Goal: Navigation & Orientation: Find specific page/section

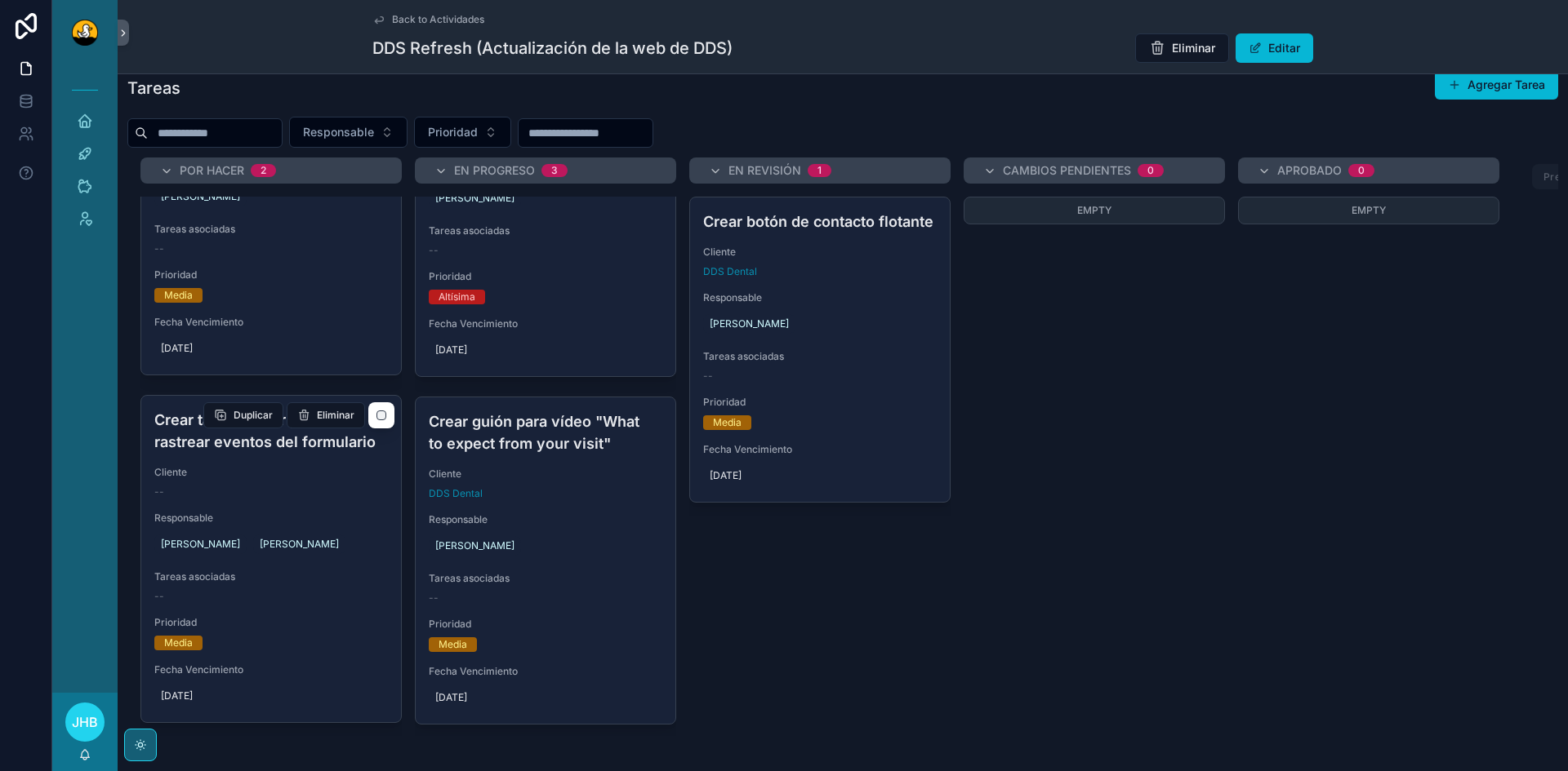
scroll to position [149, 0]
click at [1168, 581] on div "Por Hacer 2 Adaptar video testimonial para la web Cliente DDS Dental Responsabl…" at bounding box center [842, 447] width 1431 height 579
click at [1209, 557] on div "Por Hacer 2 Adaptar video testimonial para la web Cliente DDS Dental Responsabl…" at bounding box center [842, 447] width 1431 height 579
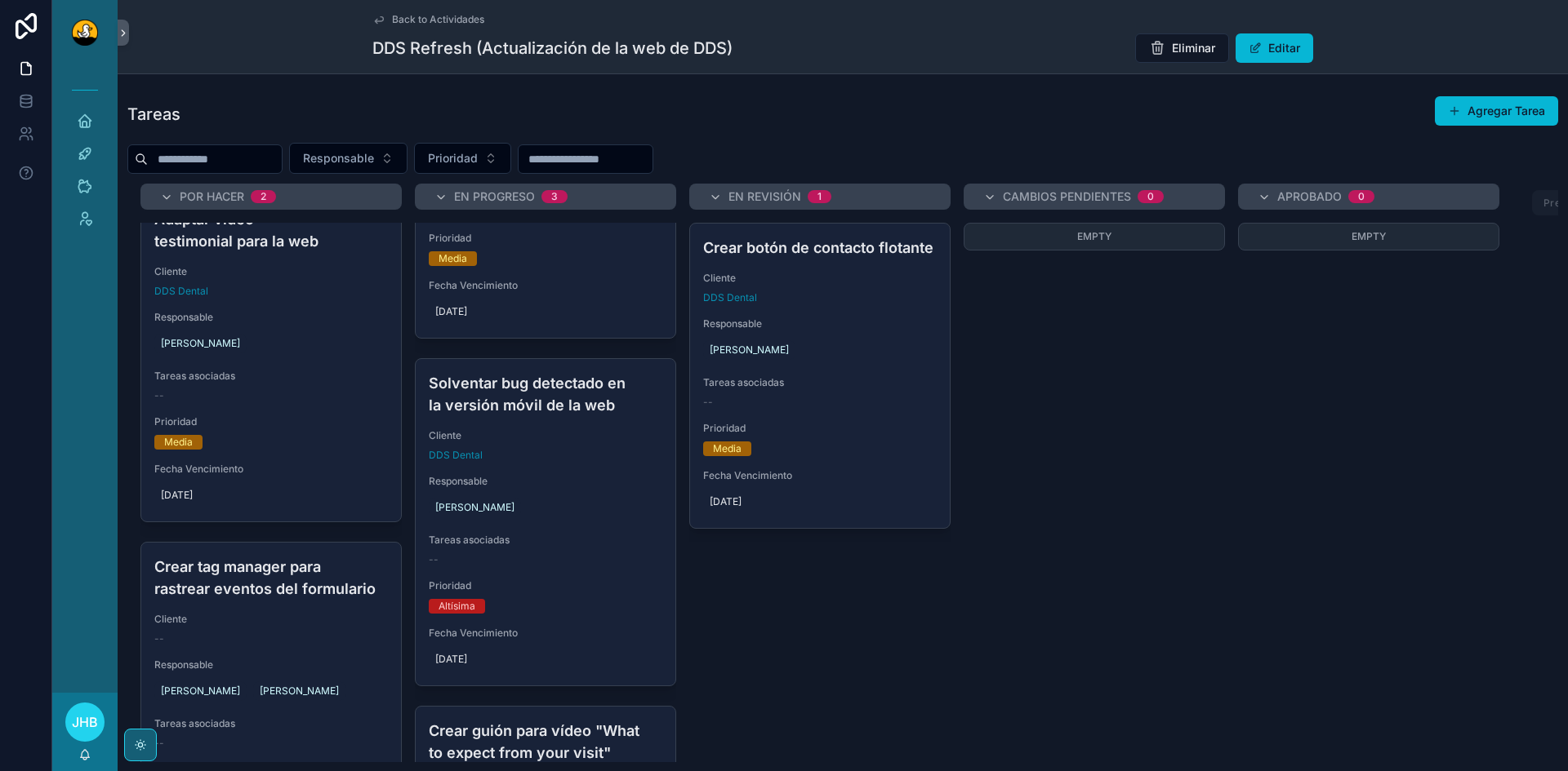
scroll to position [0, 0]
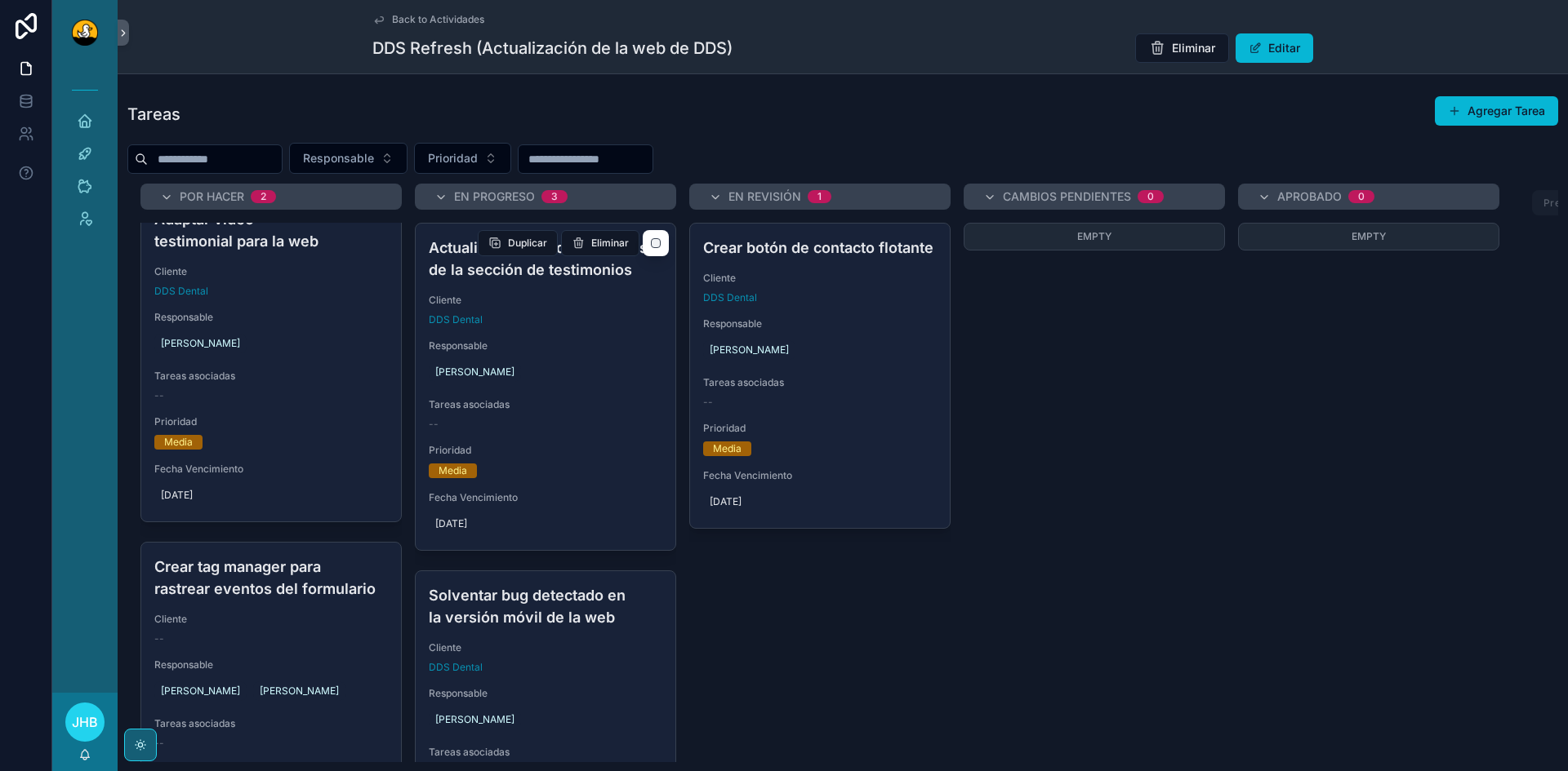
click at [503, 326] on div "DDS Dental" at bounding box center [545, 320] width 233 height 13
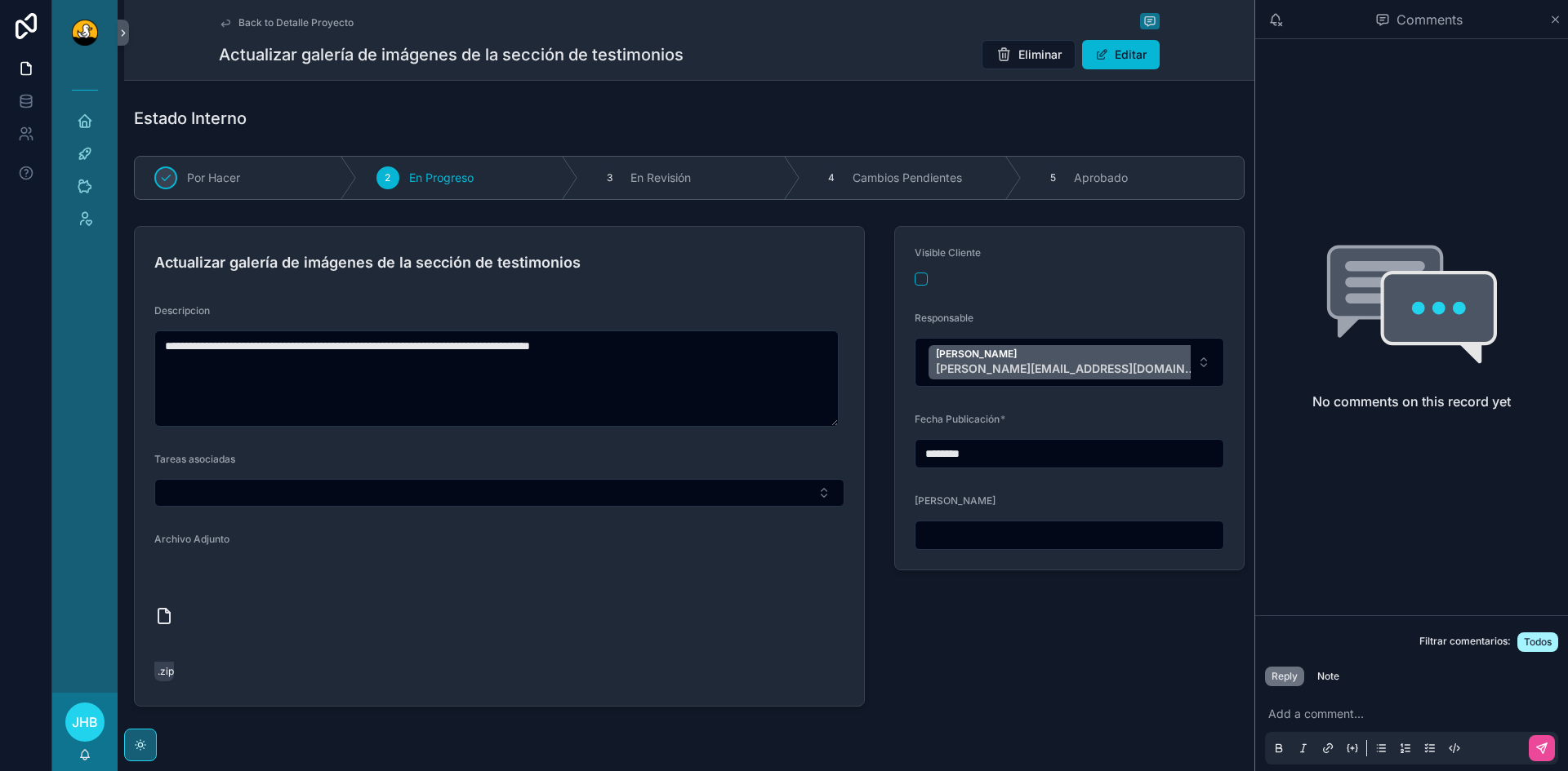
click at [286, 26] on span "Back to Detalle Proyecto" at bounding box center [295, 22] width 115 height 13
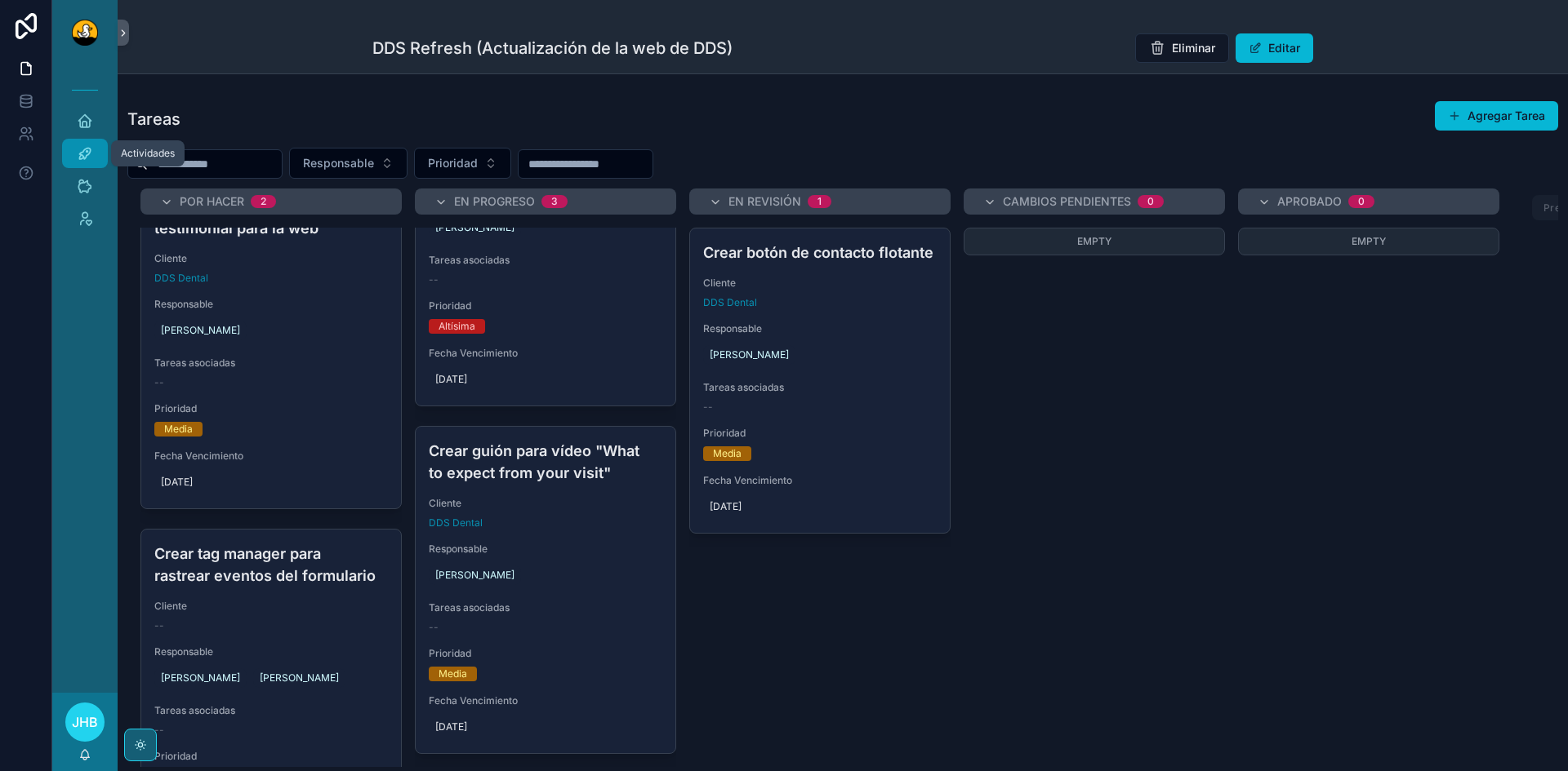
click at [74, 154] on div "Actividades" at bounding box center [85, 153] width 26 height 26
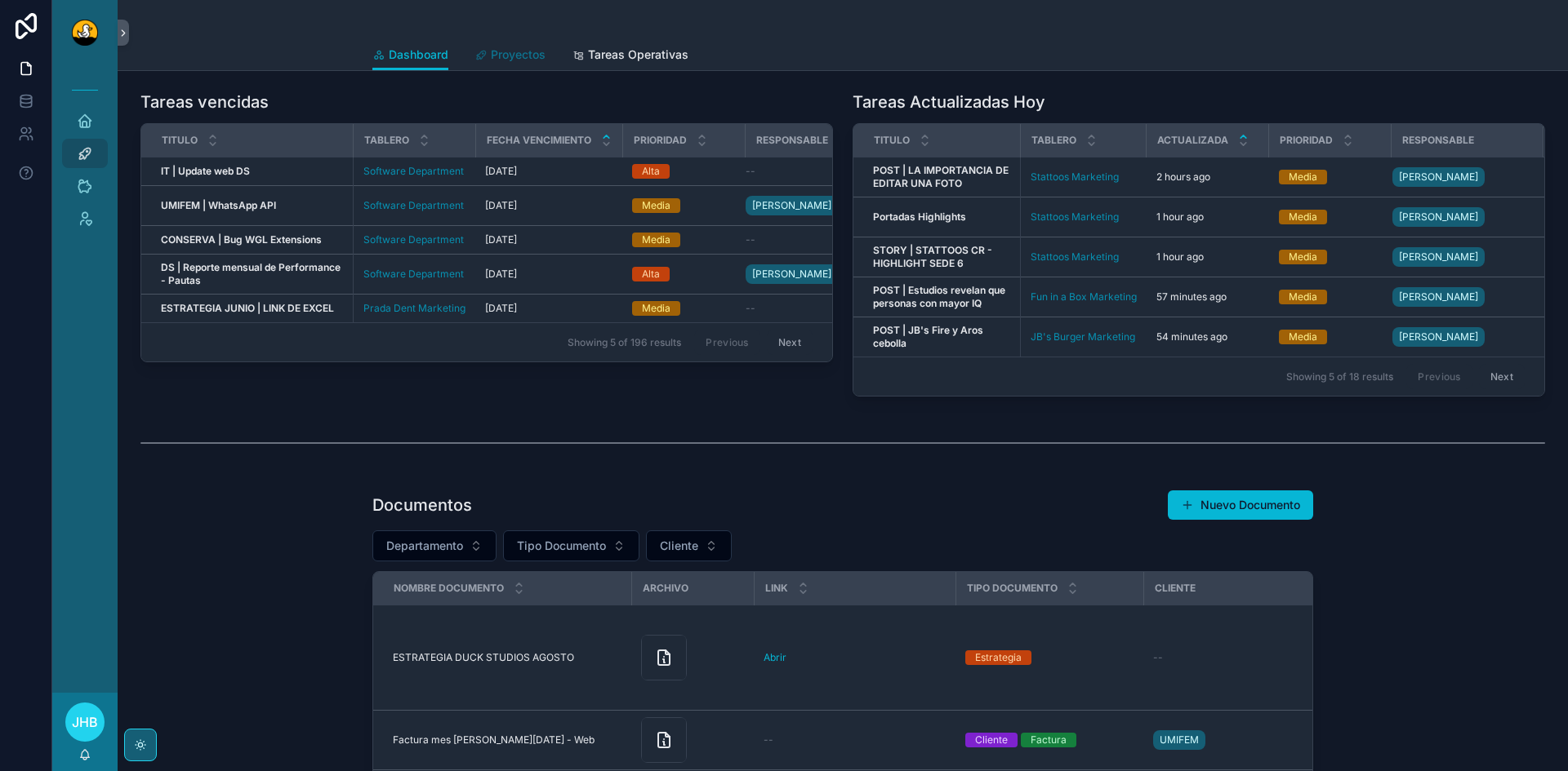
click at [504, 54] on span "Proyectos" at bounding box center [518, 54] width 55 height 16
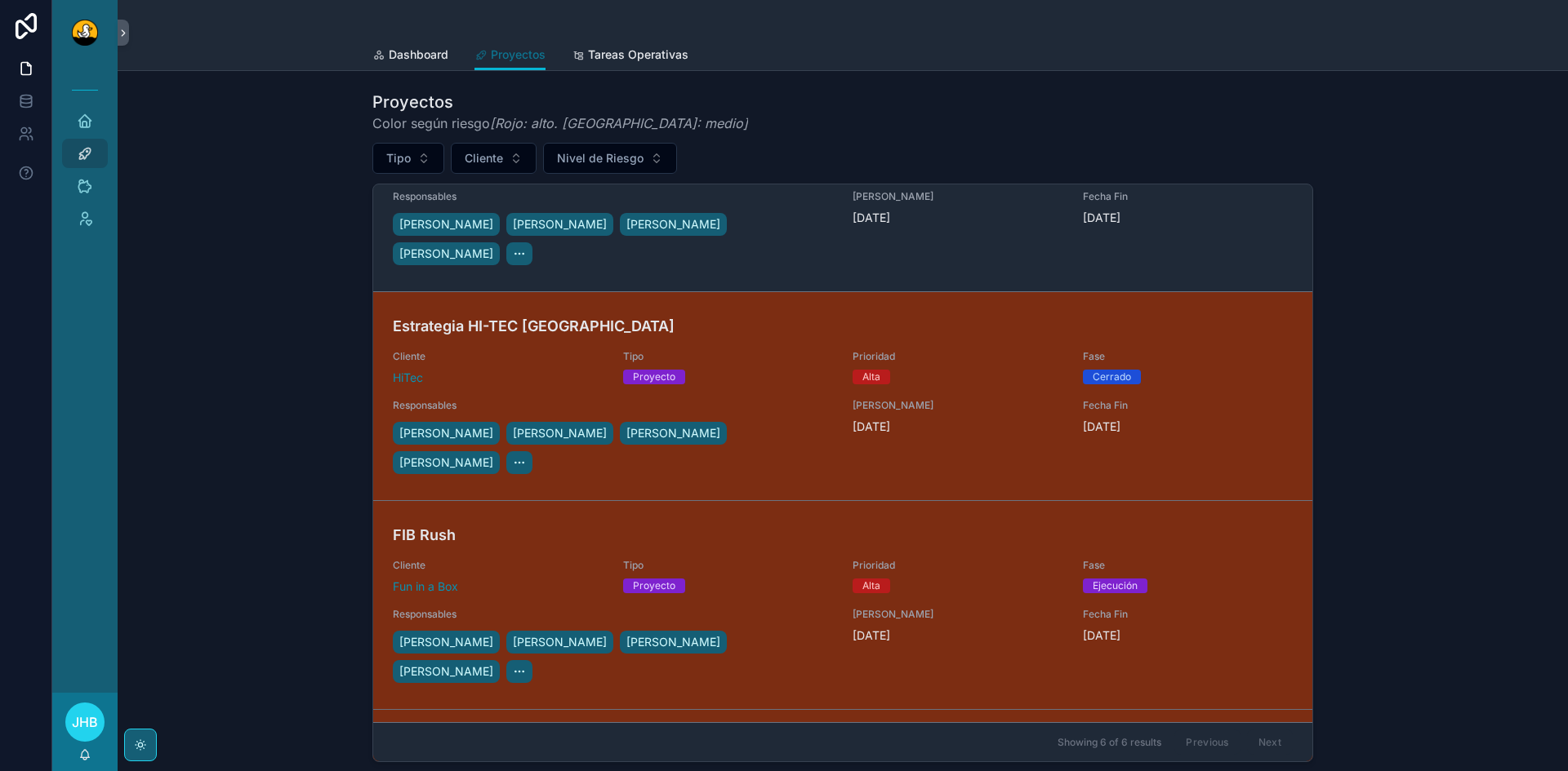
scroll to position [104, 0]
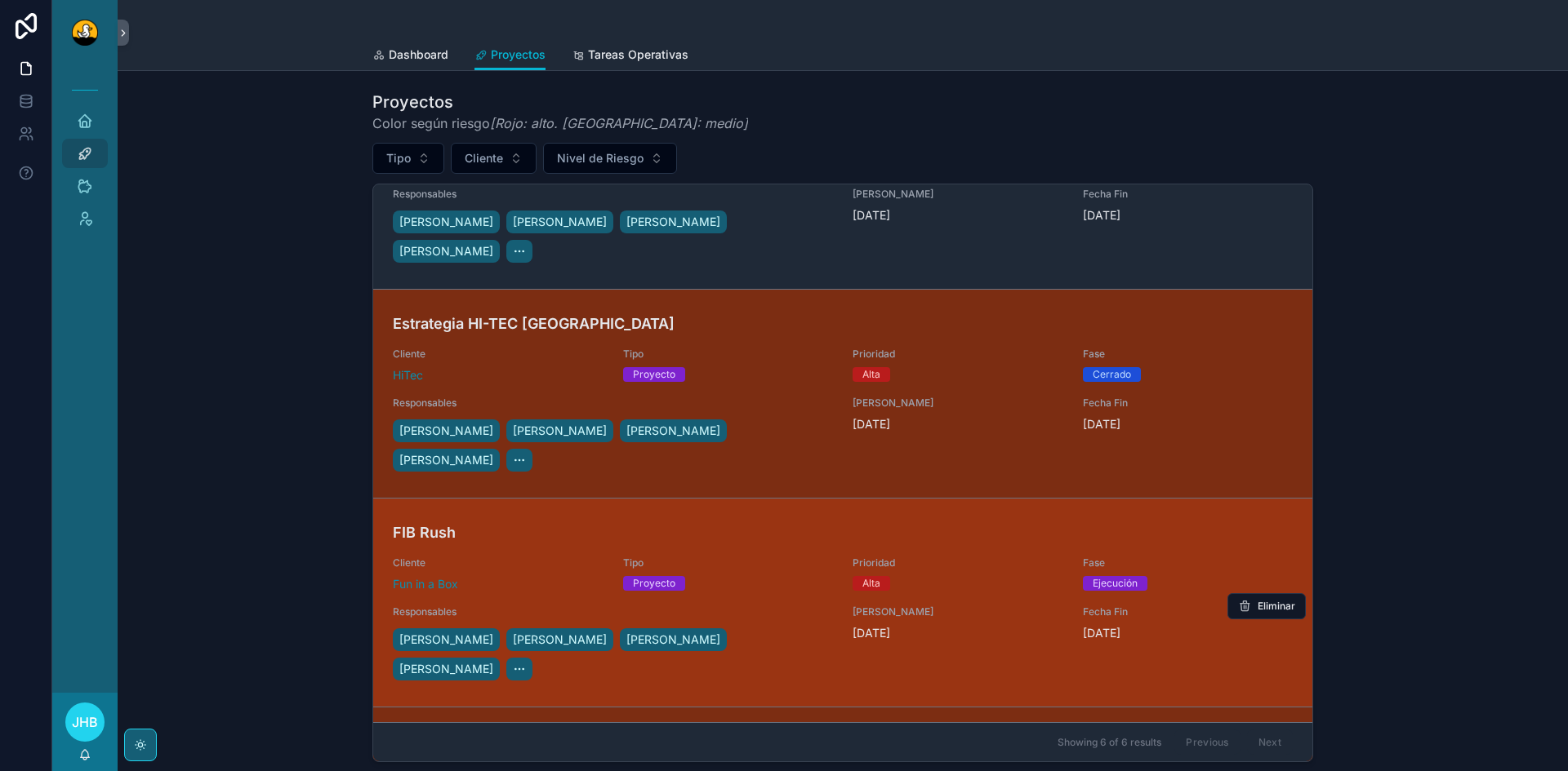
click at [531, 556] on span "Cliente" at bounding box center [499, 563] width 211 height 13
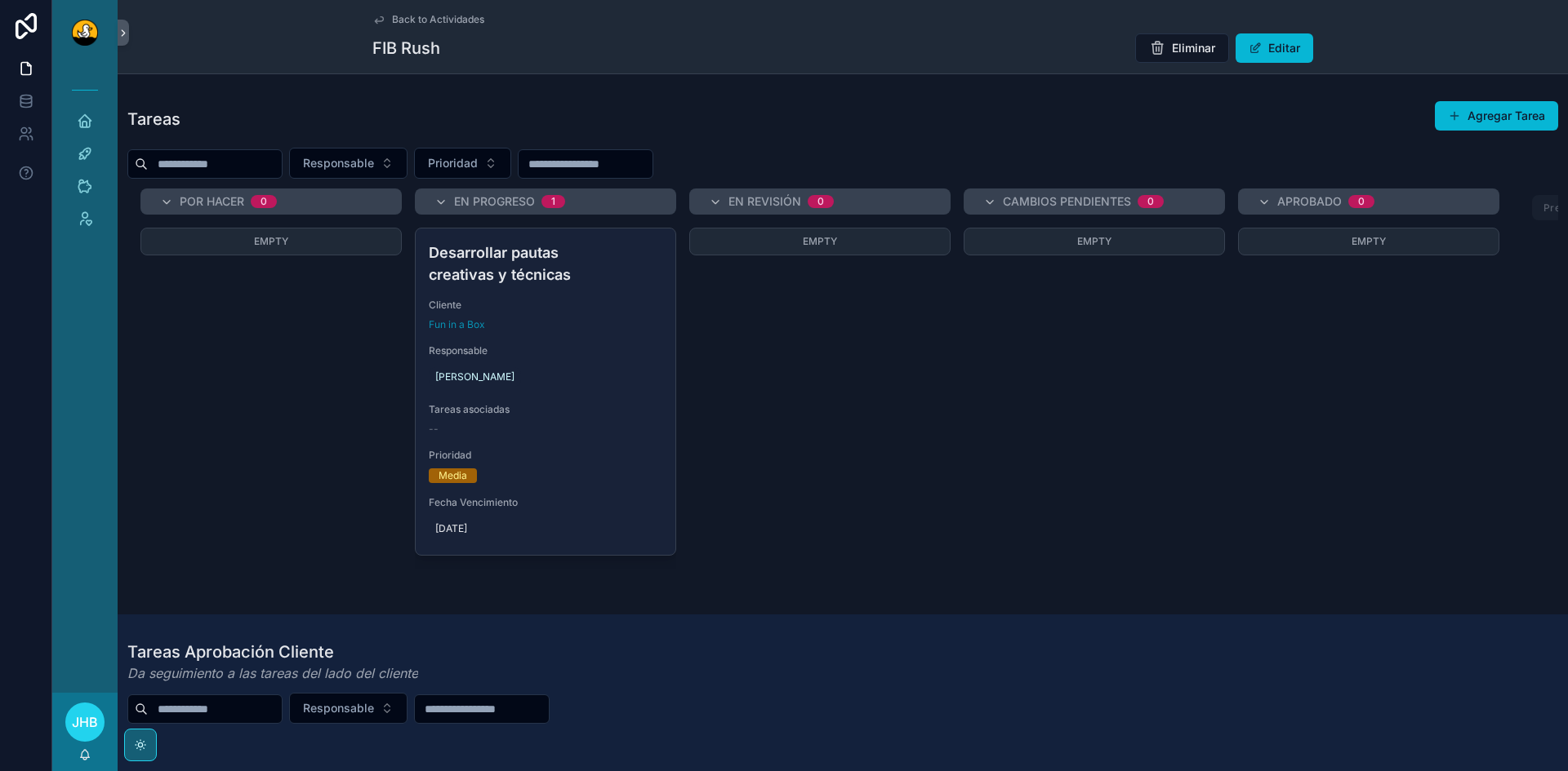
click at [948, 717] on div "Responsable" at bounding box center [842, 708] width 1431 height 31
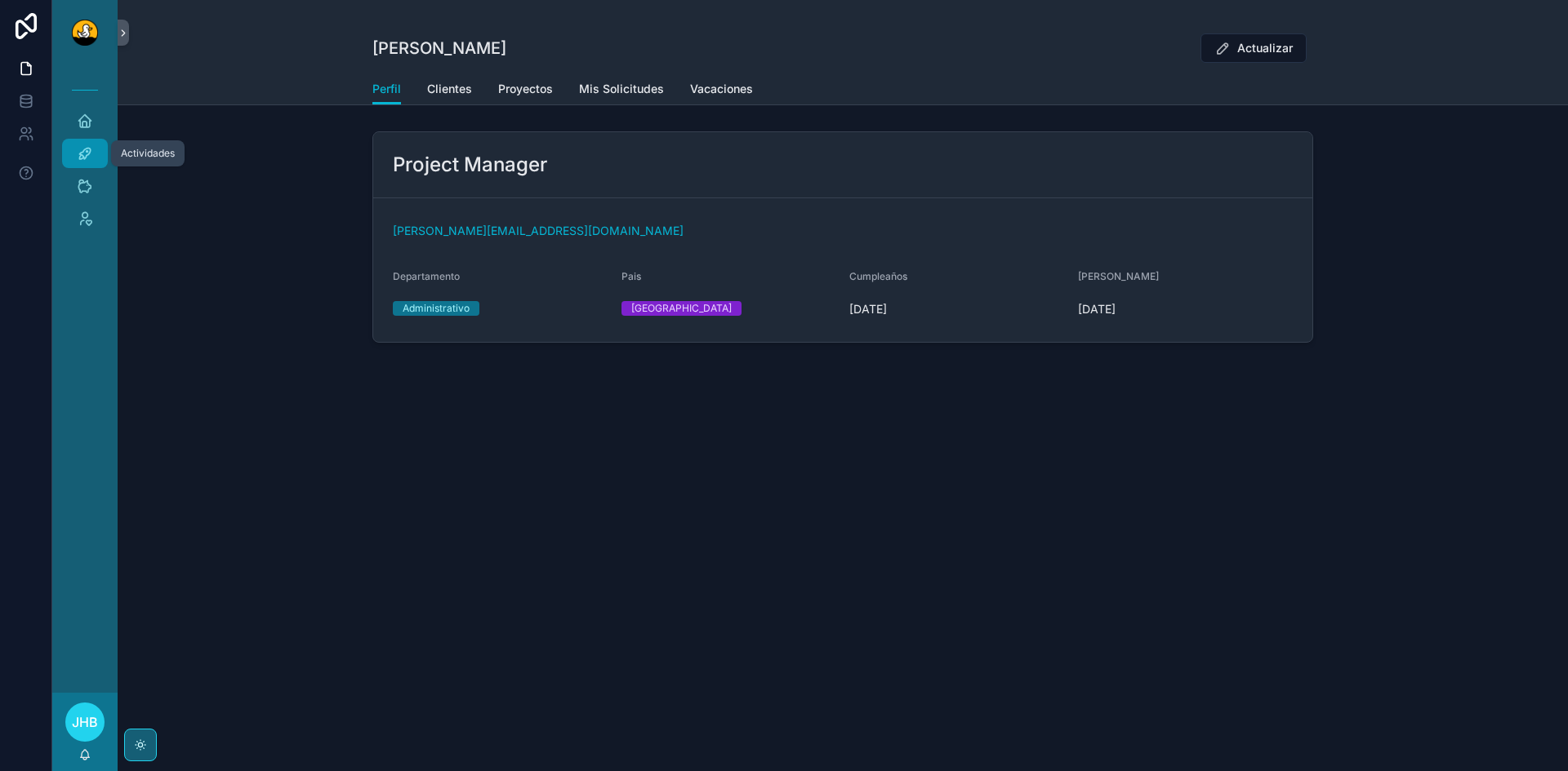
click at [81, 143] on div "Actividades" at bounding box center [85, 153] width 26 height 26
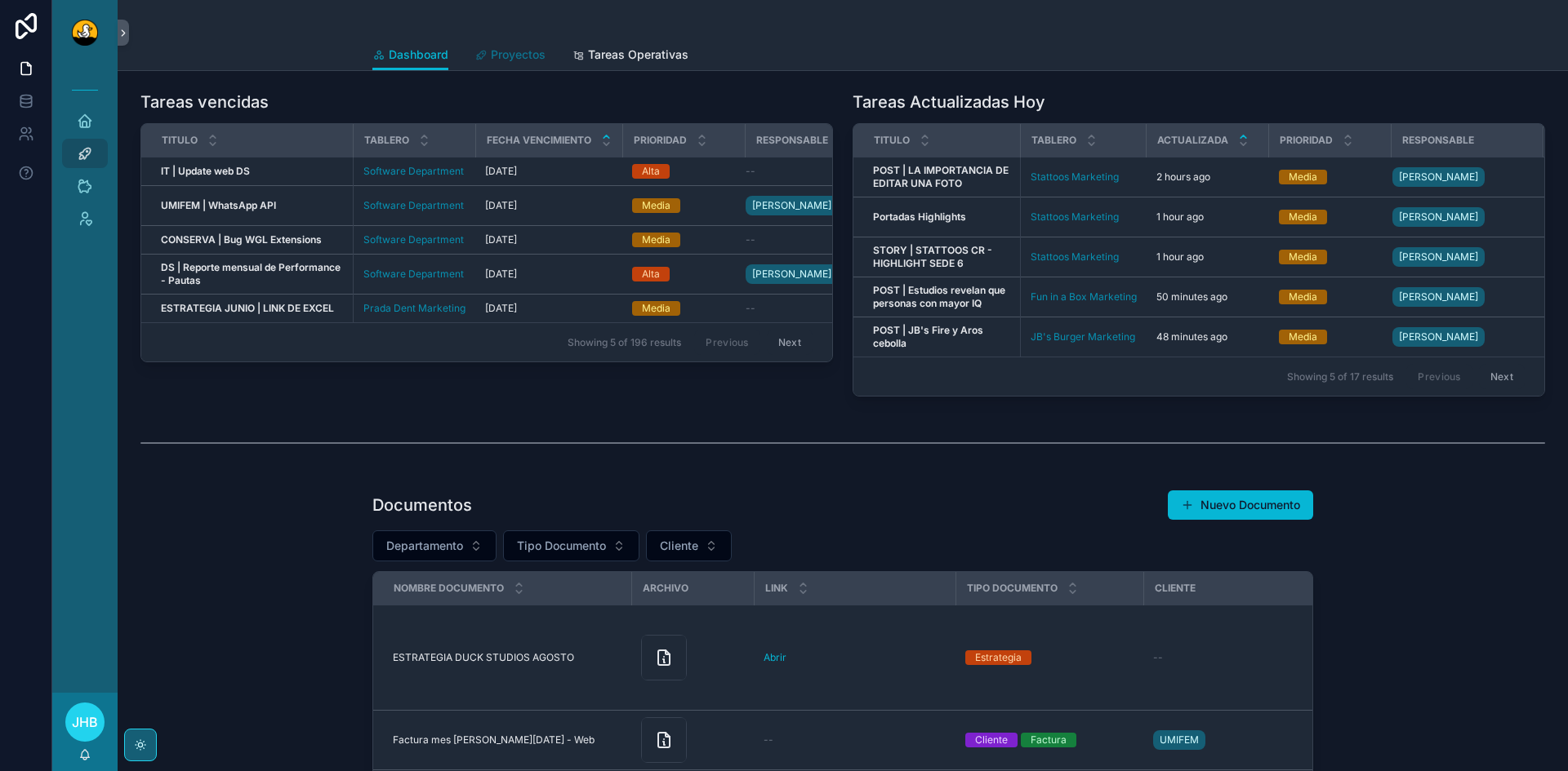
click at [527, 49] on span "Proyectos" at bounding box center [518, 54] width 55 height 16
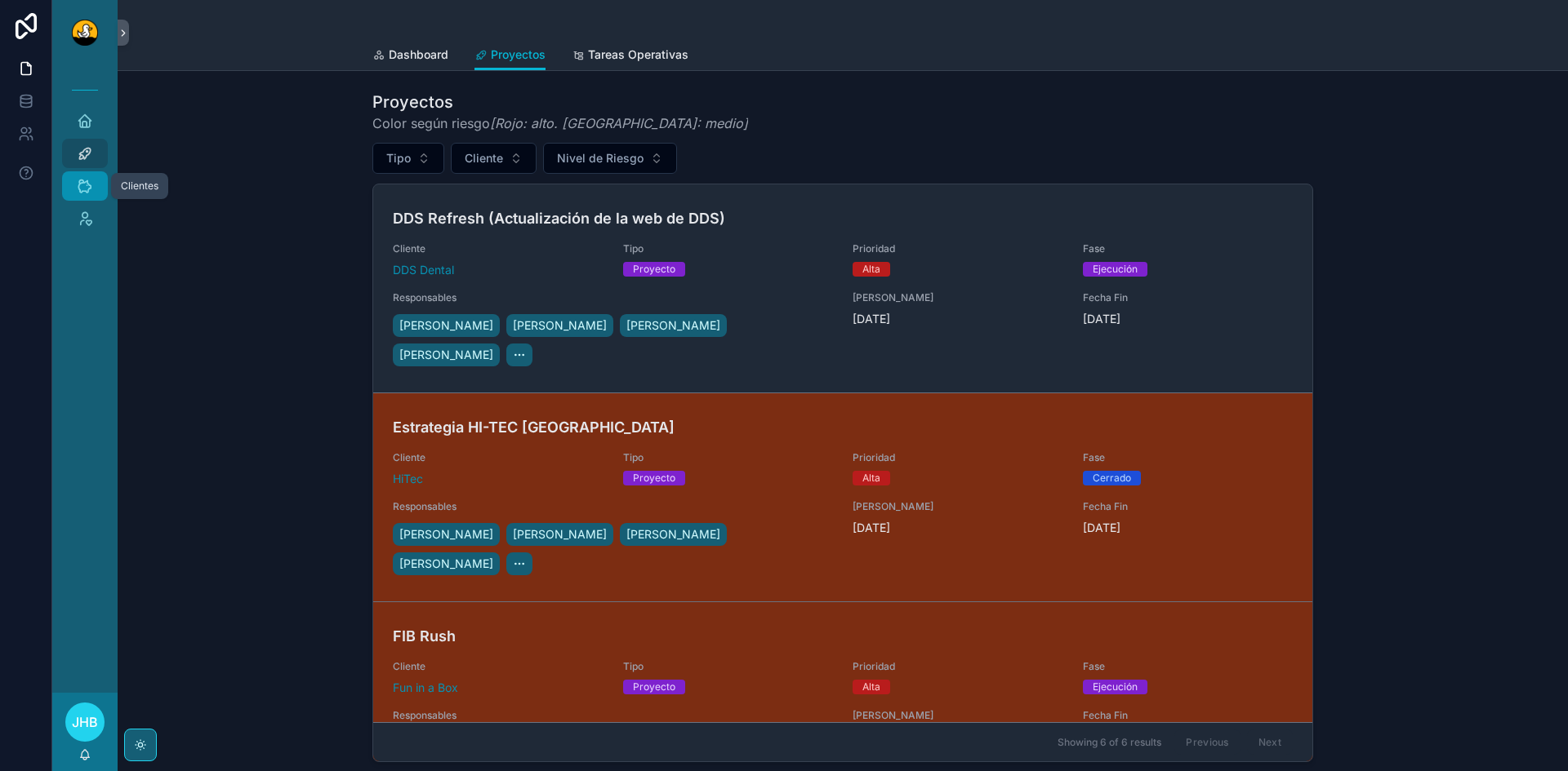
click at [81, 189] on icon "scrollable content" at bounding box center [84, 186] width 16 height 16
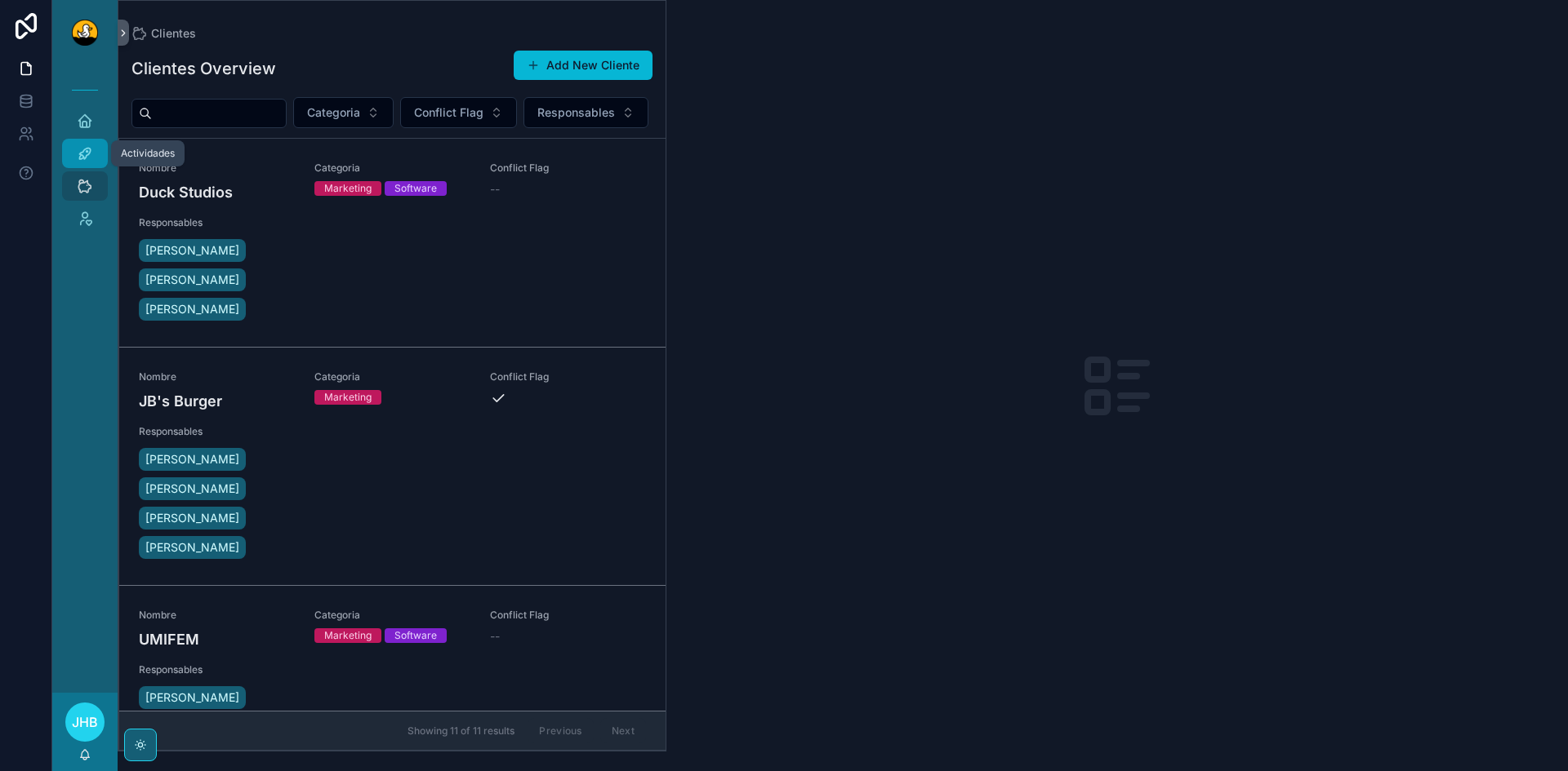
click at [88, 162] on div "Actividades" at bounding box center [85, 153] width 26 height 26
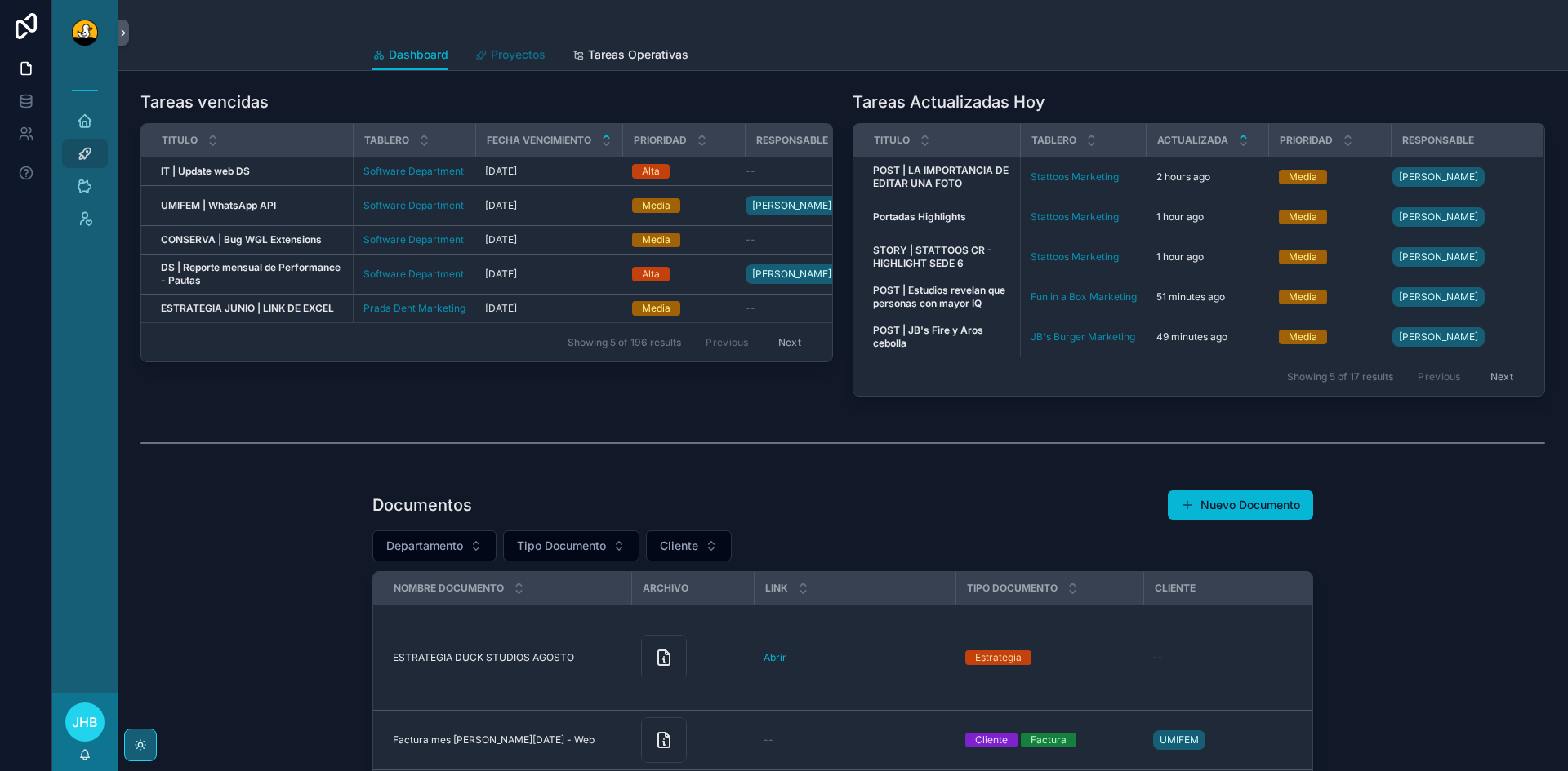
click at [538, 45] on link "Proyectos" at bounding box center [510, 56] width 71 height 33
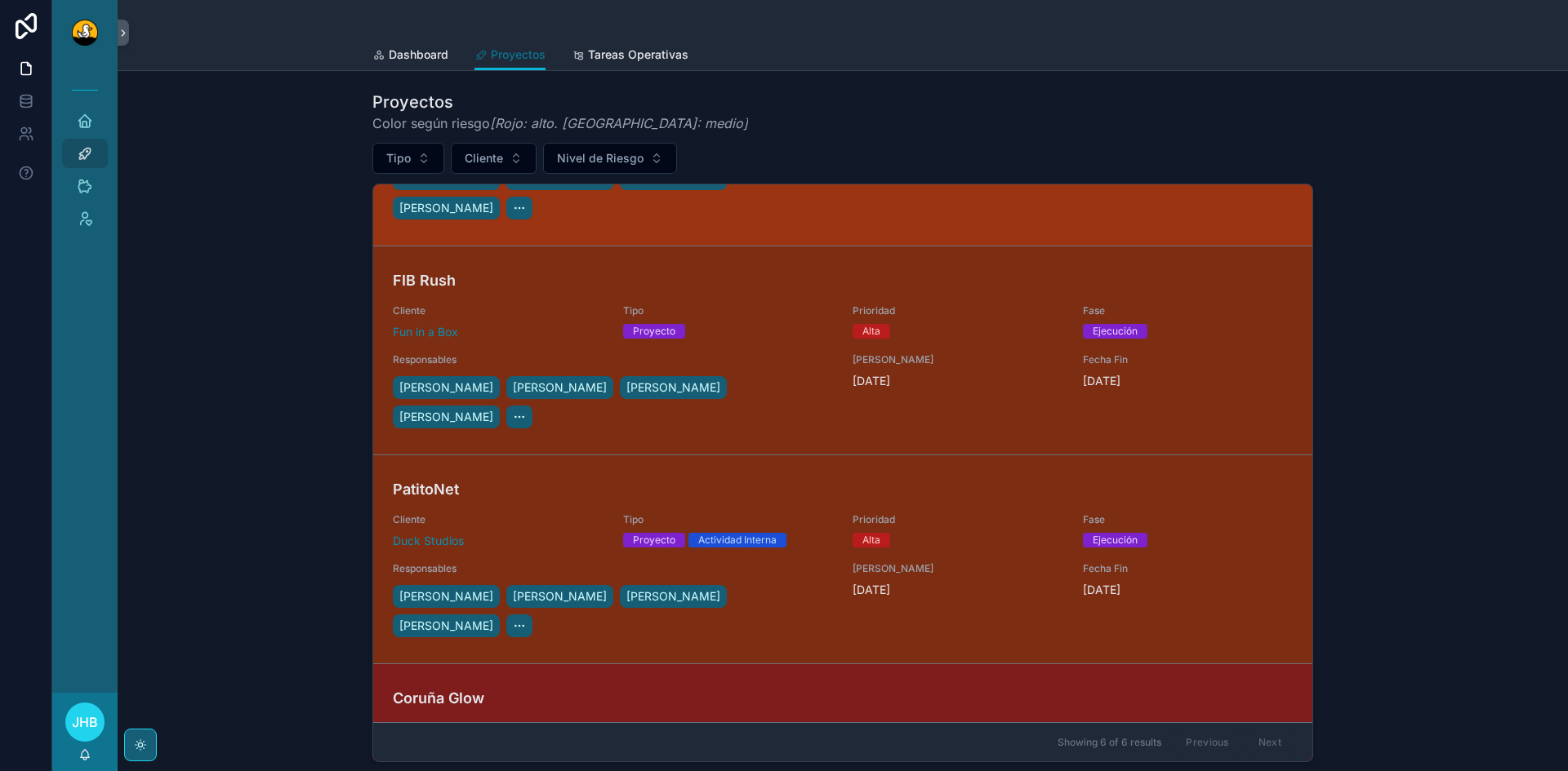
scroll to position [357, 0]
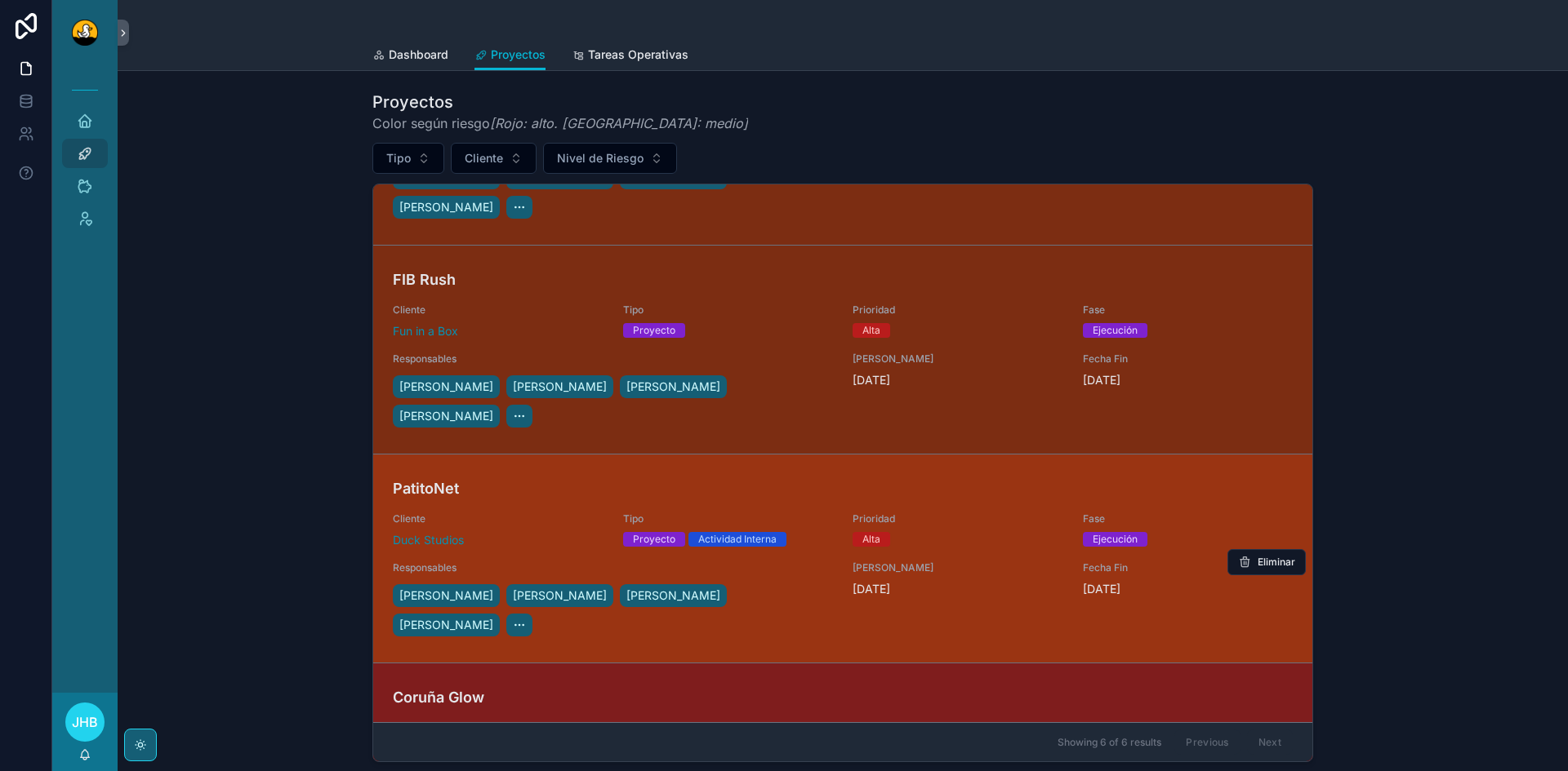
click at [663, 454] on link "PatitoNet Cliente Duck Studios Tipo Proyecto Actividad Interna Prioridad Alta F…" at bounding box center [843, 558] width 939 height 209
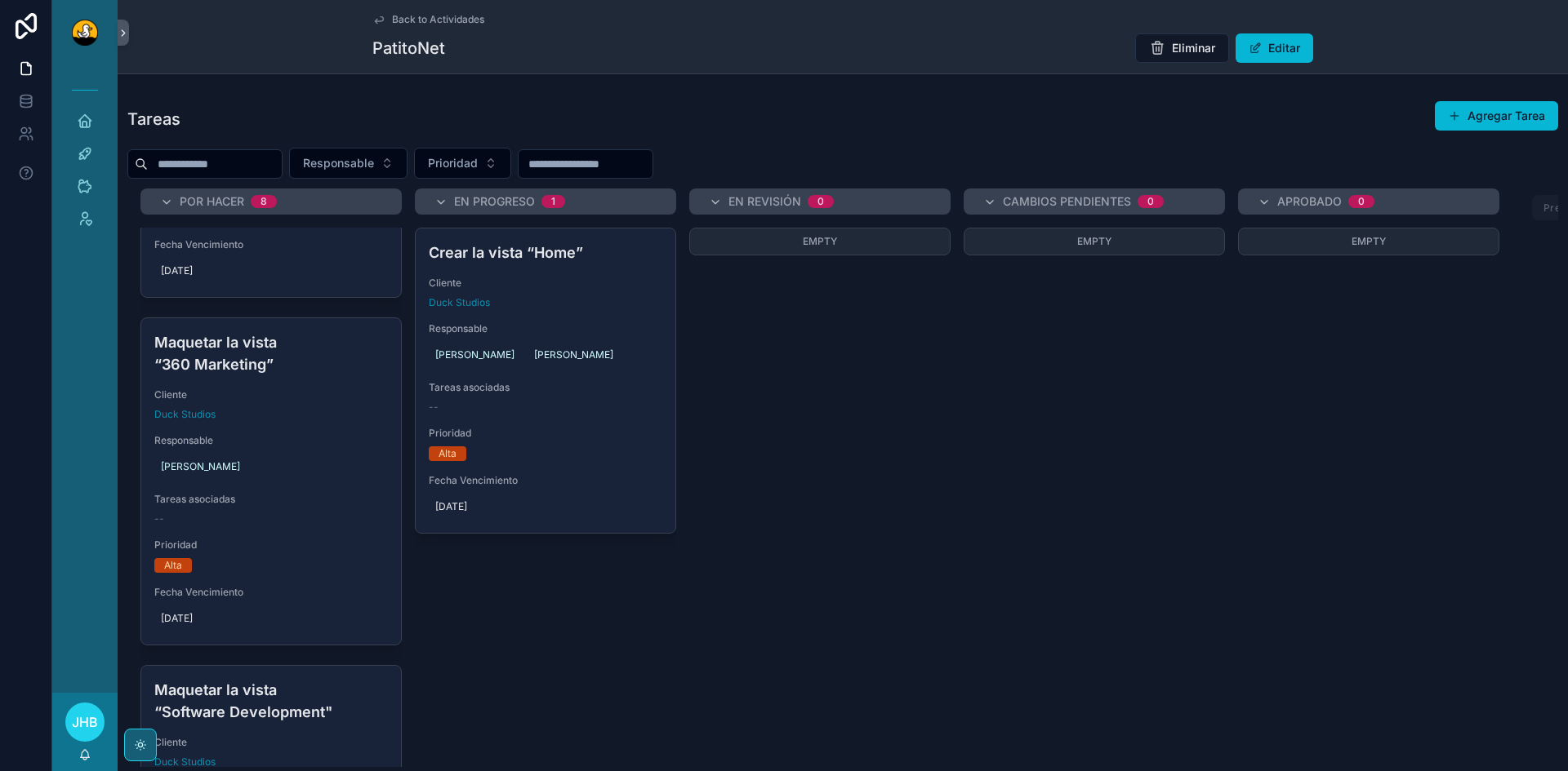
scroll to position [236, 0]
click at [932, 357] on div "Empty" at bounding box center [820, 385] width 261 height 314
click at [441, 15] on span "Back to Actividades" at bounding box center [438, 20] width 92 height 13
